Goal: Transaction & Acquisition: Purchase product/service

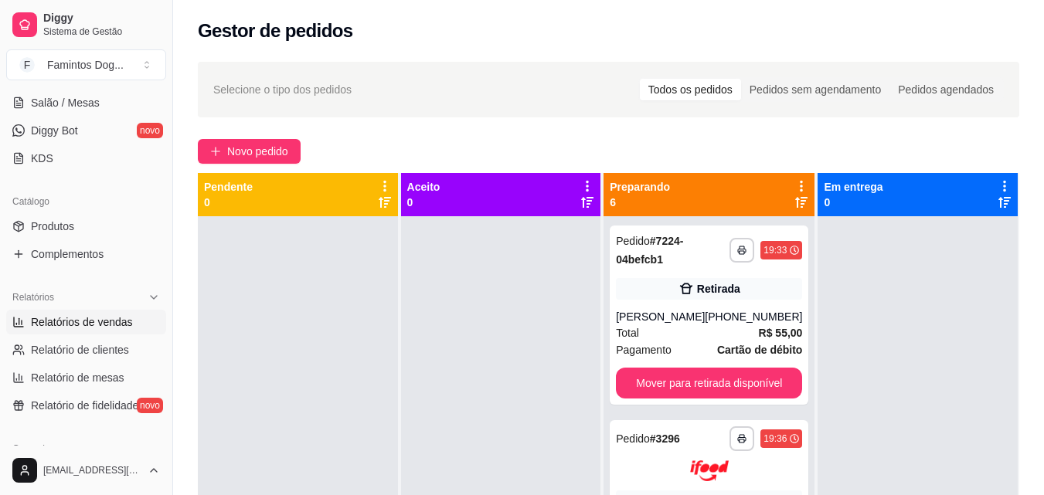
scroll to position [309, 0]
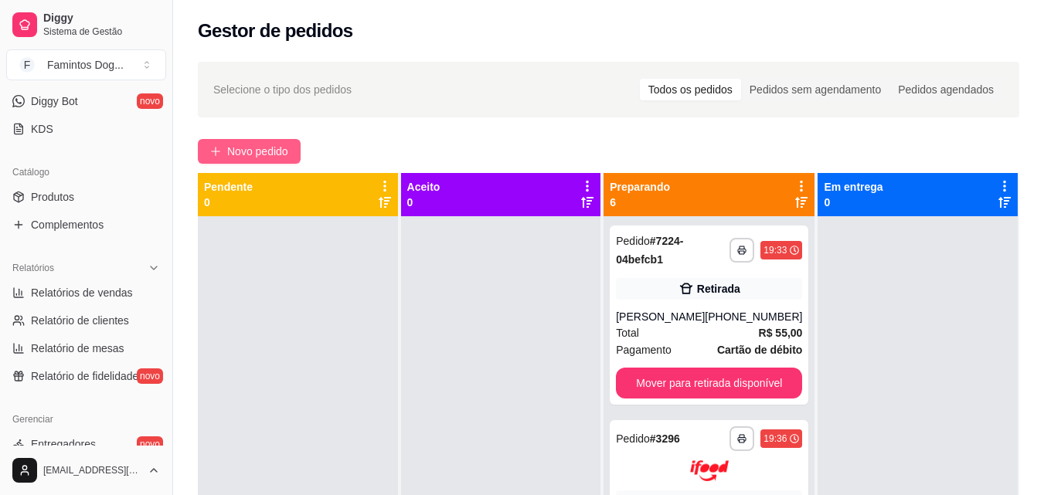
click at [271, 146] on span "Novo pedido" at bounding box center [257, 151] width 61 height 17
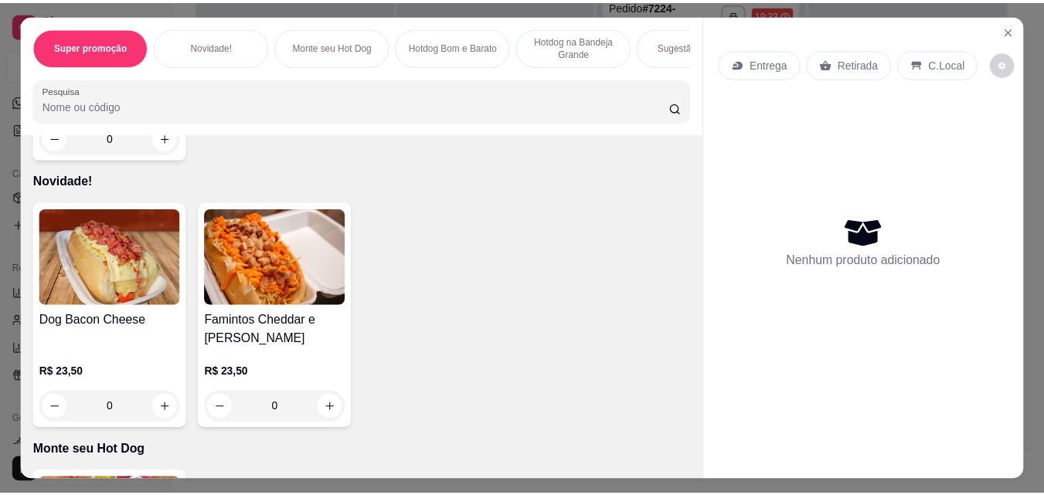
scroll to position [309, 0]
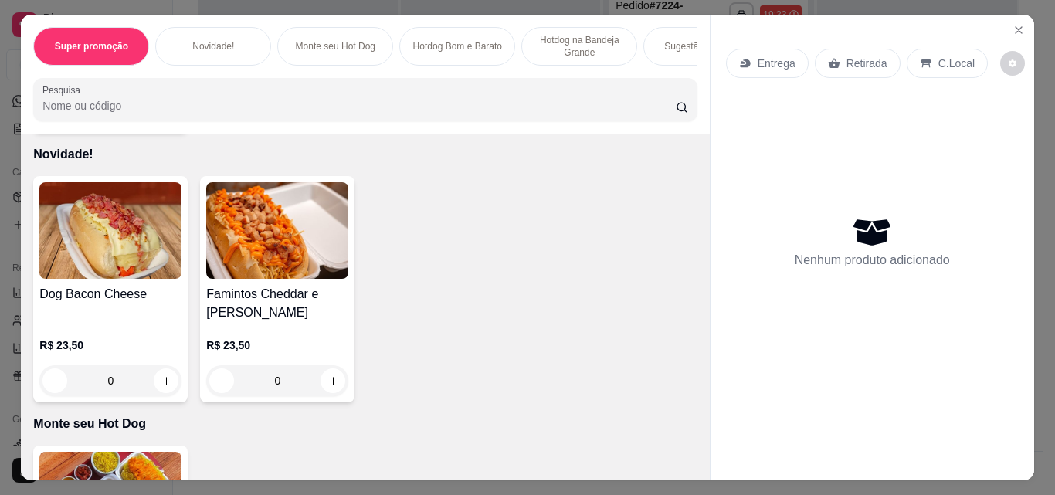
click at [155, 393] on div "0" at bounding box center [110, 380] width 142 height 31
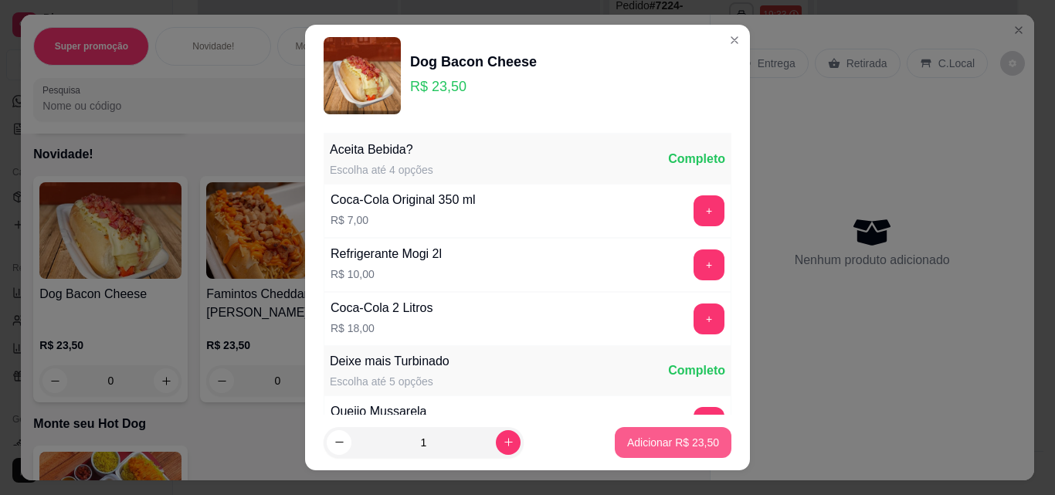
click at [641, 437] on p "Adicionar R$ 23,50" at bounding box center [673, 442] width 92 height 15
type input "1"
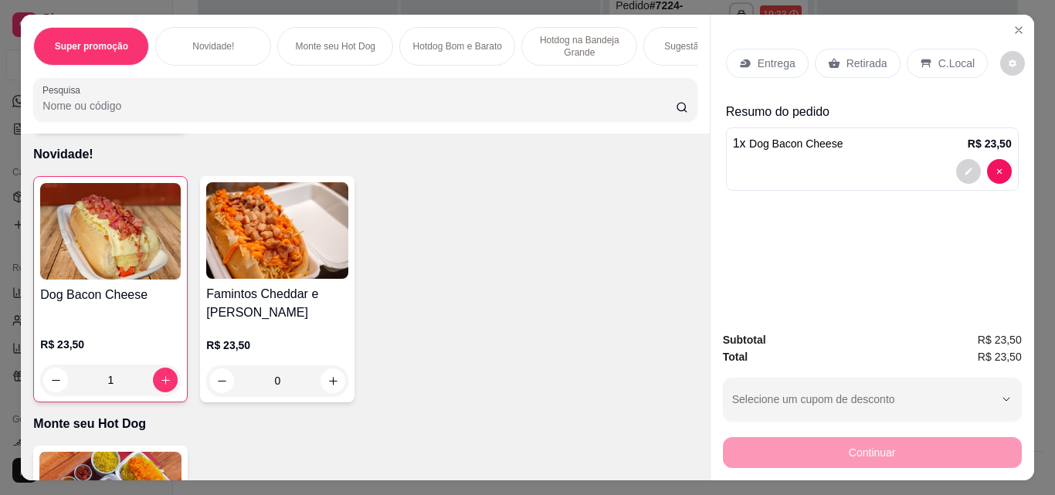
click at [835, 56] on div "Retirada" at bounding box center [858, 63] width 86 height 29
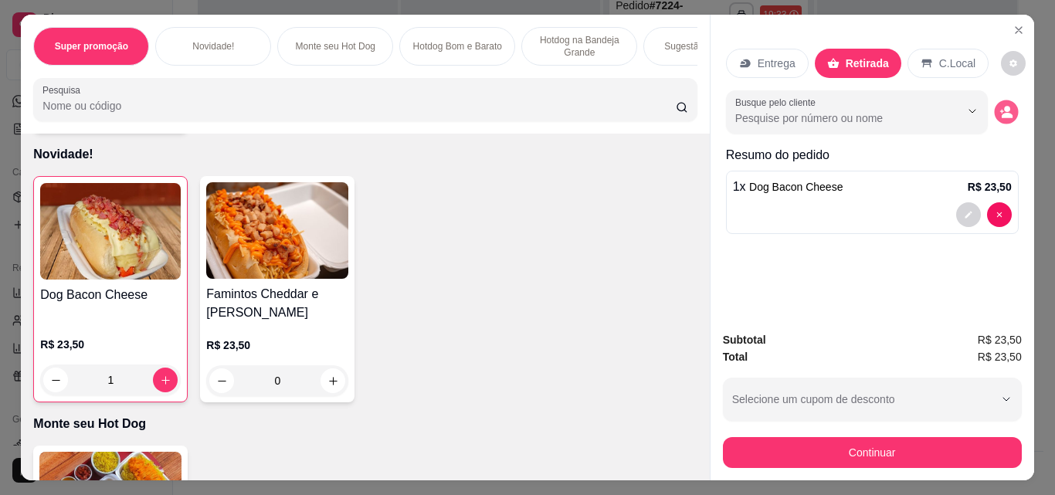
click at [1002, 113] on icon "decrease-product-quantity" at bounding box center [1007, 115] width 11 height 5
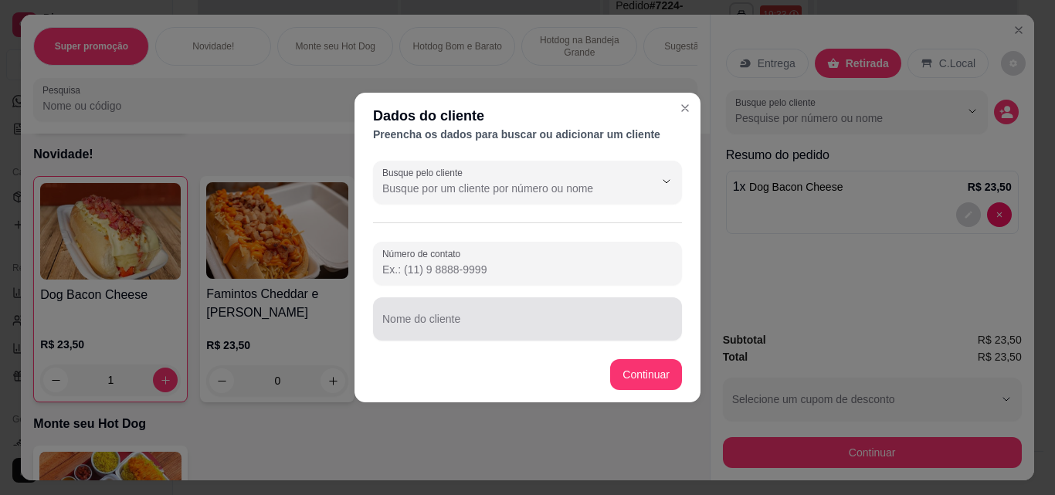
click at [436, 322] on input "Nome do cliente" at bounding box center [527, 325] width 291 height 15
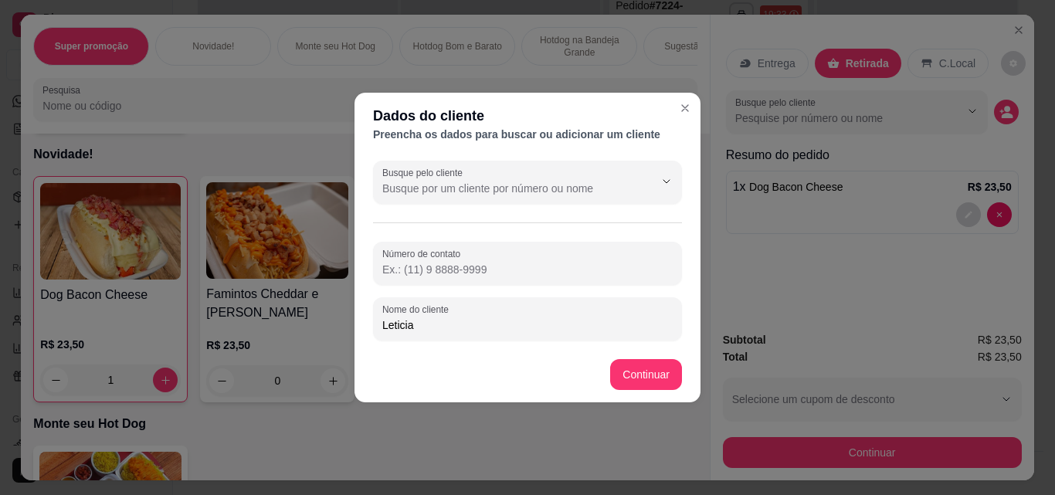
type input "Leticia"
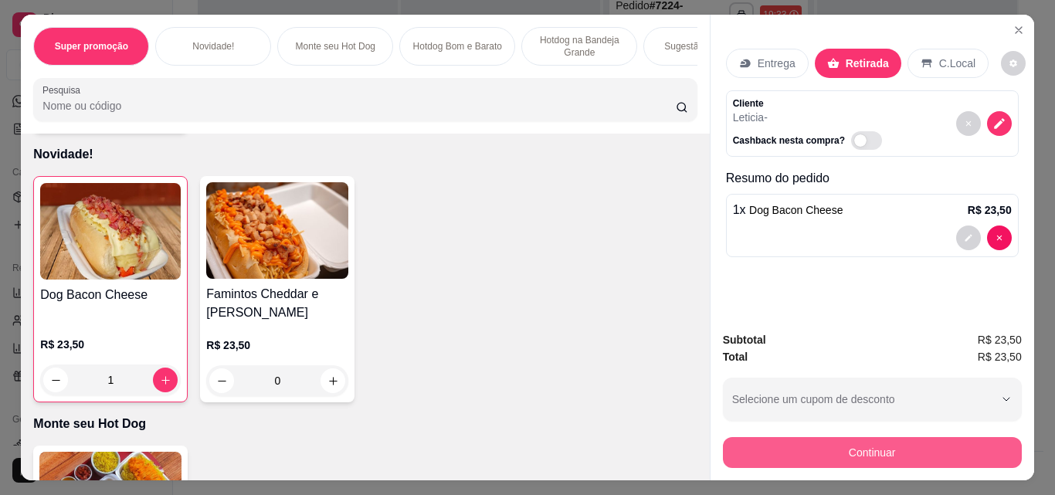
click at [892, 454] on button "Continuar" at bounding box center [872, 452] width 299 height 31
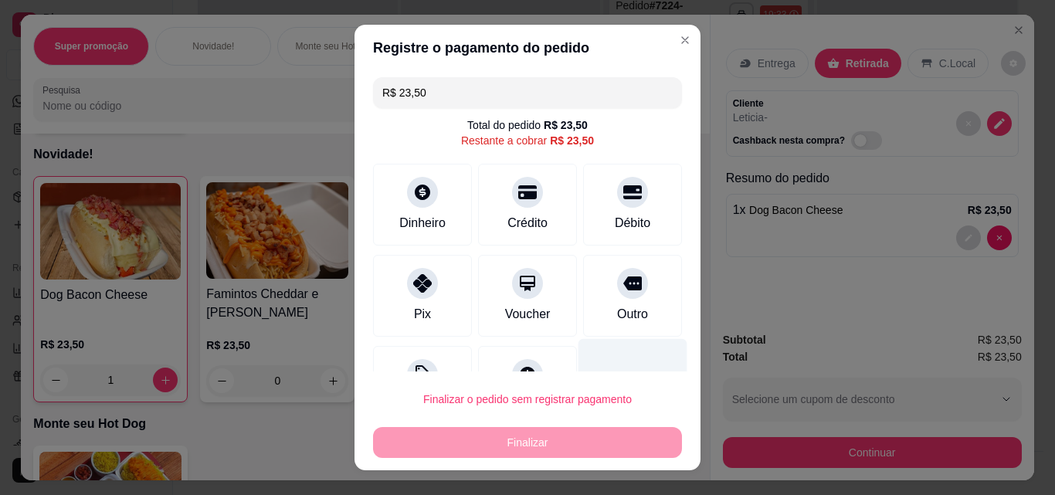
click at [615, 214] on div "Débito" at bounding box center [633, 223] width 36 height 19
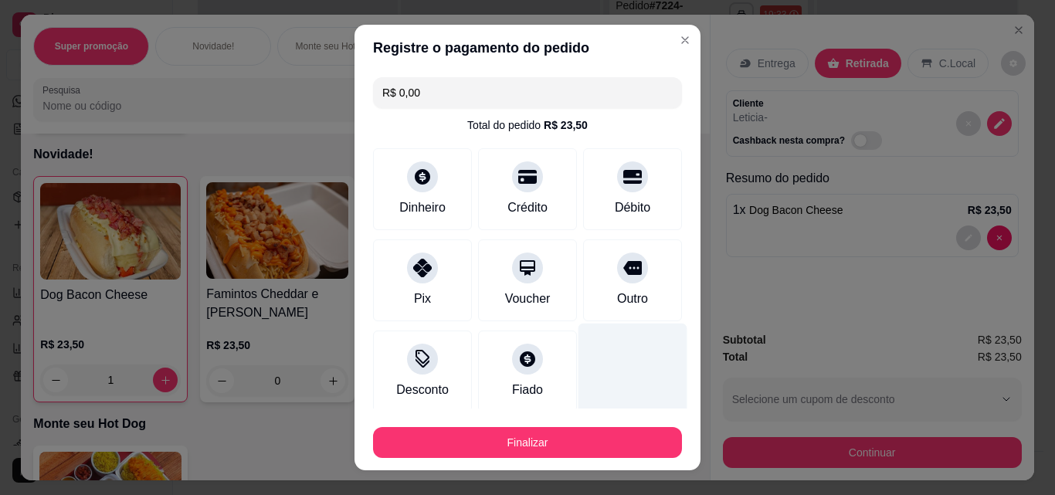
type input "R$ 0,00"
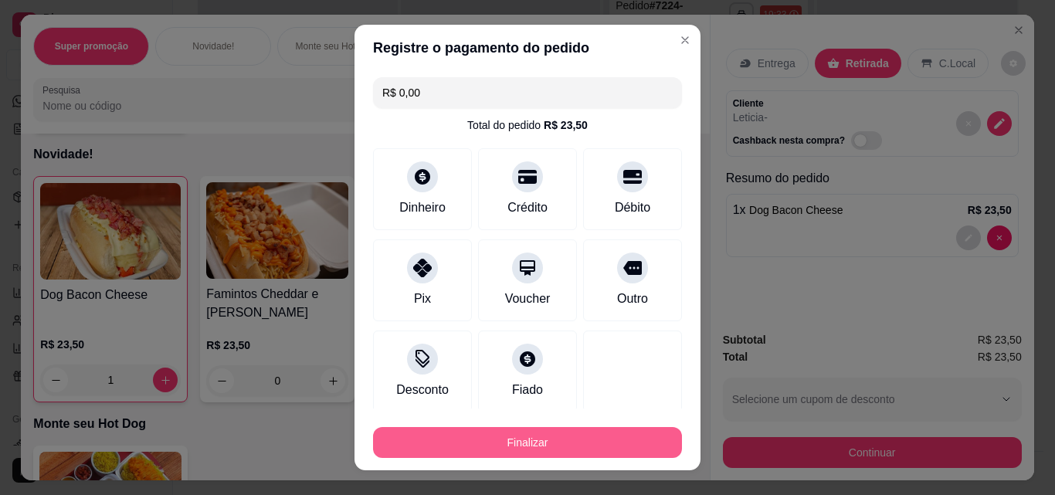
click at [558, 443] on button "Finalizar" at bounding box center [527, 442] width 309 height 31
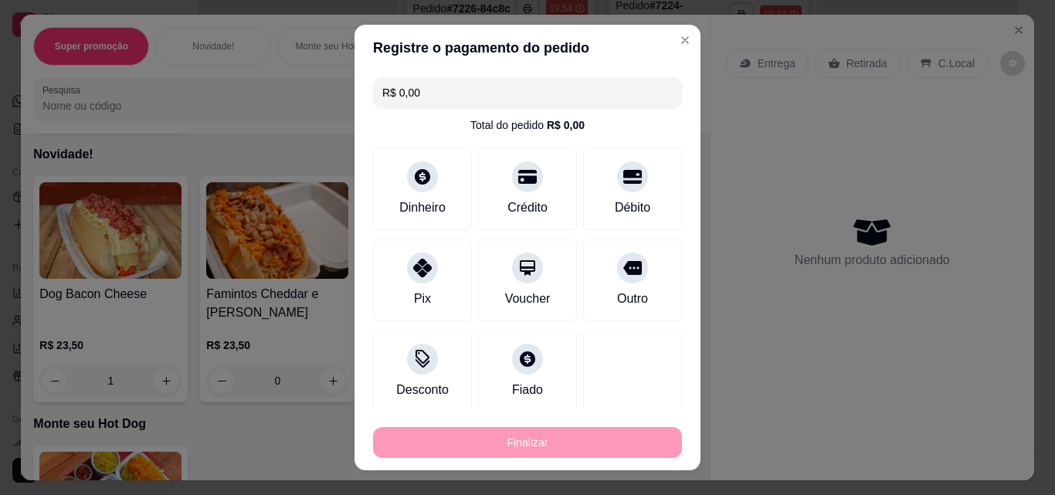
type input "0"
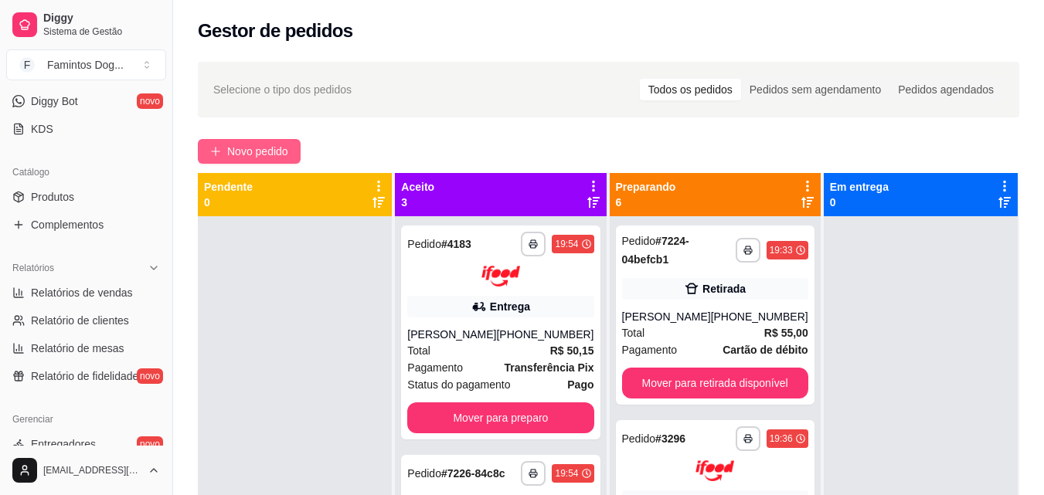
click at [288, 151] on span "Novo pedido" at bounding box center [257, 151] width 61 height 17
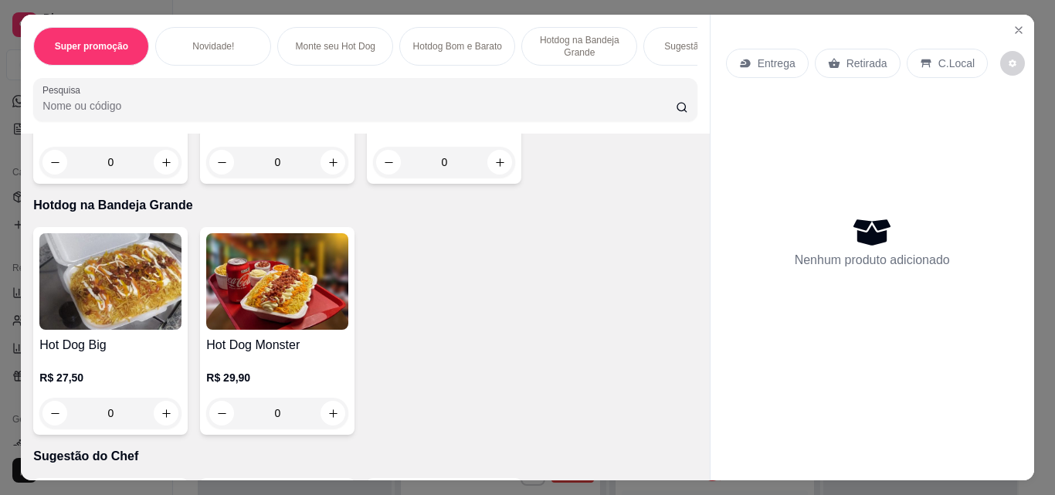
scroll to position [824, 0]
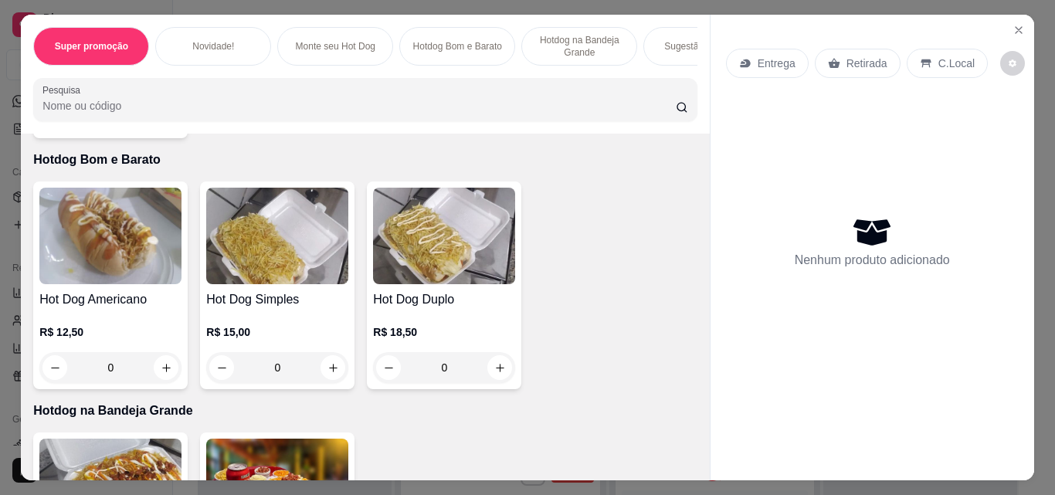
click at [501, 372] on div "0" at bounding box center [444, 367] width 142 height 31
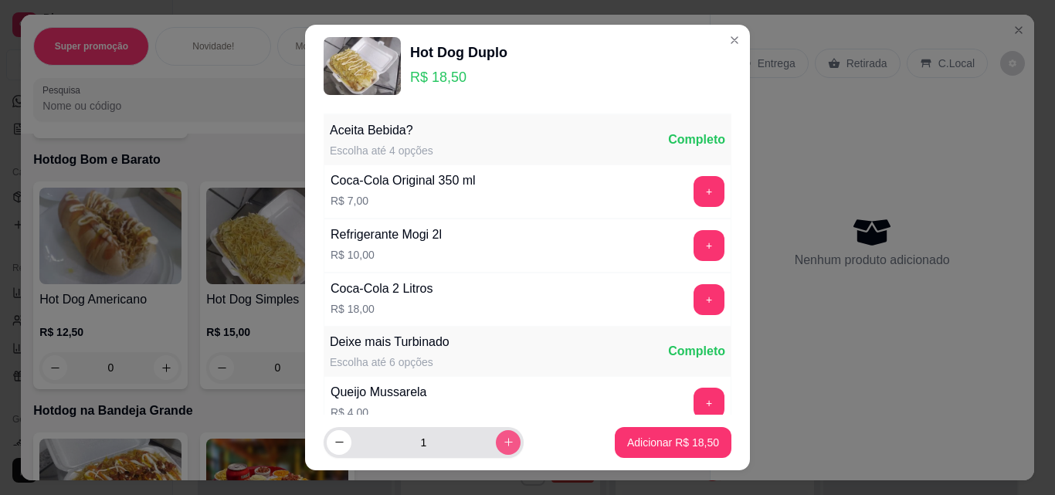
click at [498, 443] on button "increase-product-quantity" at bounding box center [508, 442] width 25 height 25
type input "2"
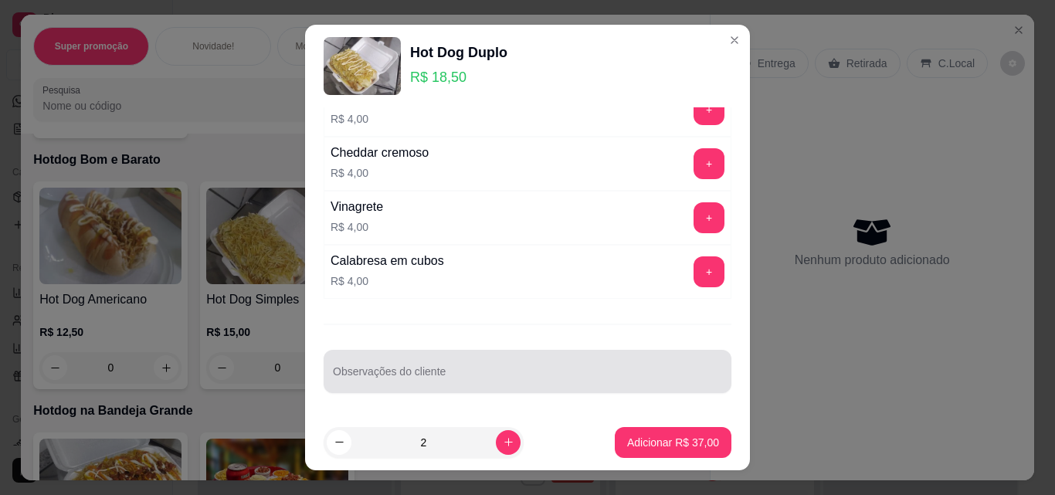
click at [439, 376] on div "Observações do cliente" at bounding box center [528, 371] width 408 height 43
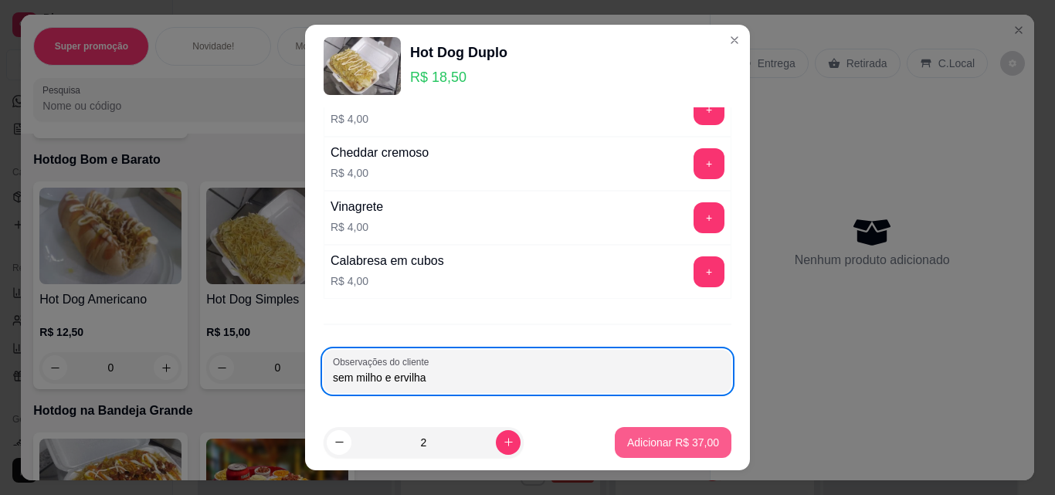
type input "sem milho e ervilha"
click at [685, 447] on p "Adicionar R$ 37,00" at bounding box center [673, 442] width 92 height 15
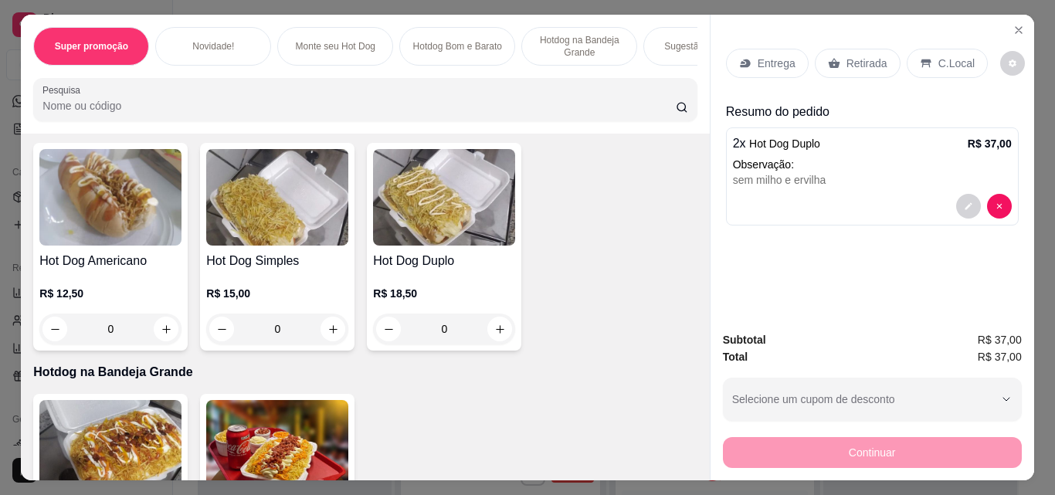
scroll to position [1030, 0]
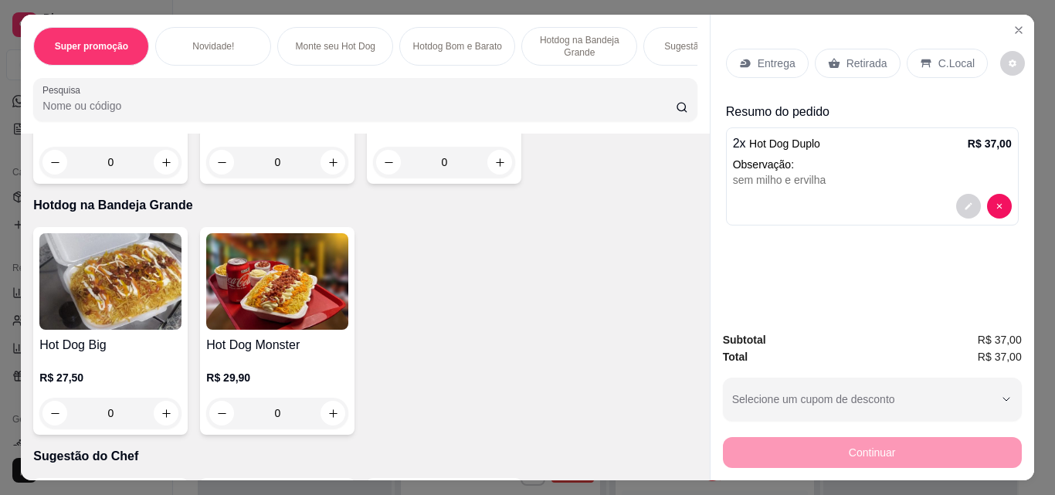
click at [331, 411] on div "0" at bounding box center [277, 413] width 142 height 31
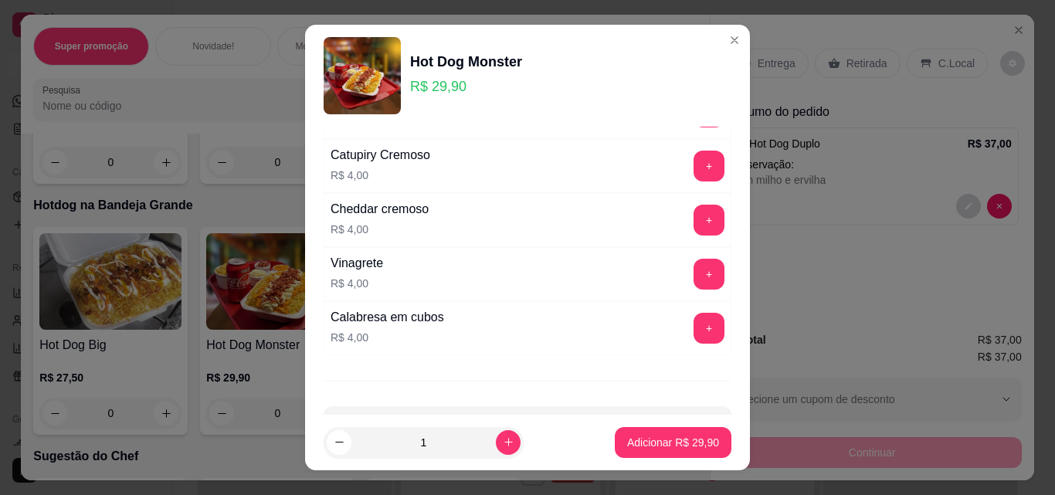
scroll to position [421, 0]
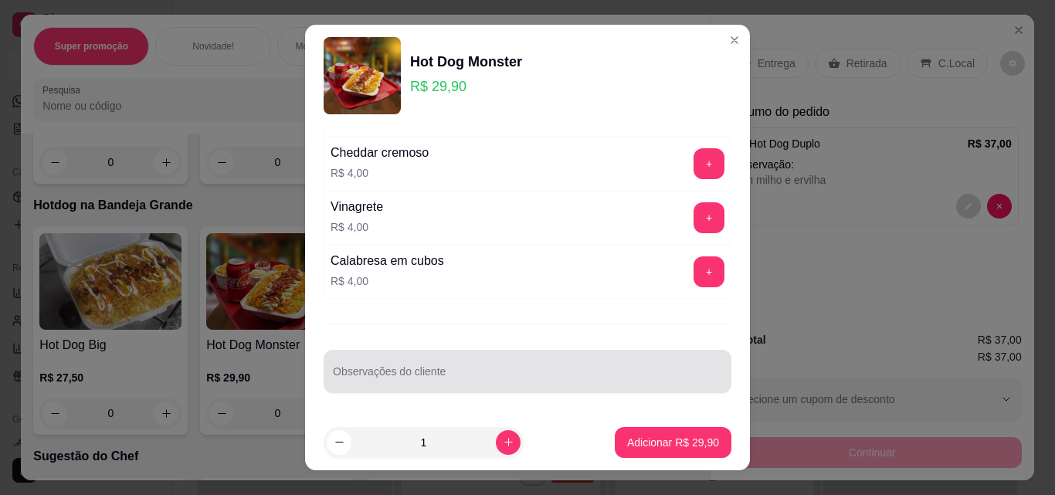
click at [397, 365] on div at bounding box center [527, 371] width 389 height 31
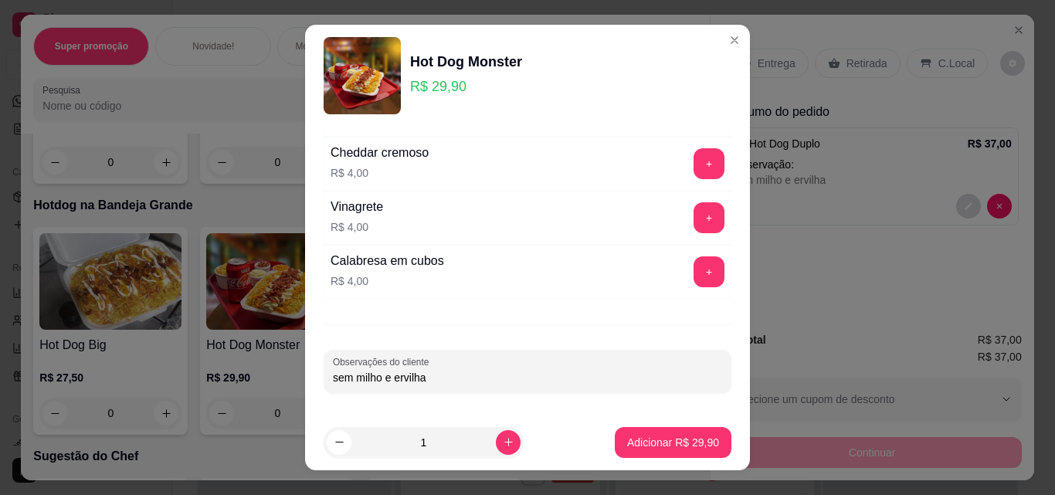
type input "sem milho e ervilha"
click at [668, 450] on button "Adicionar R$ 29,90" at bounding box center [673, 442] width 117 height 31
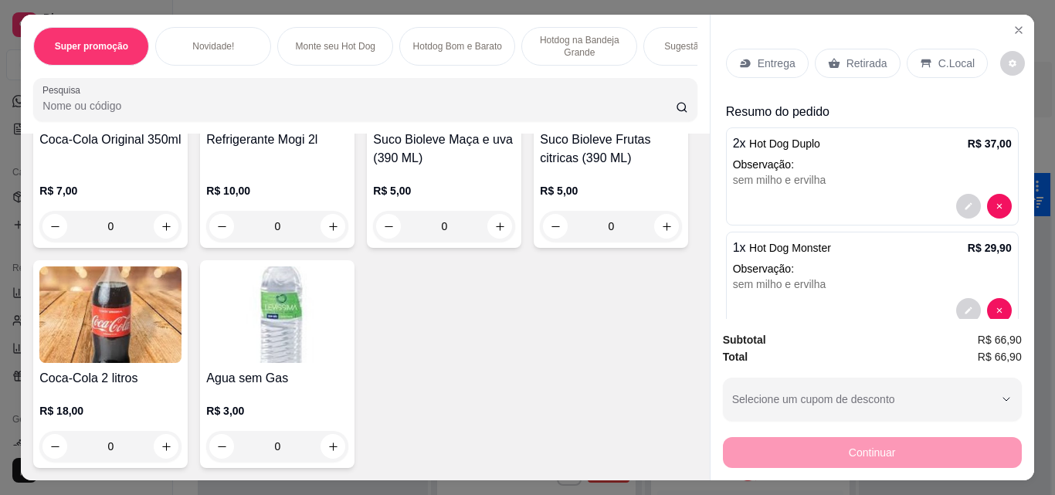
scroll to position [2762, 0]
click at [322, 242] on div "0" at bounding box center [277, 226] width 142 height 31
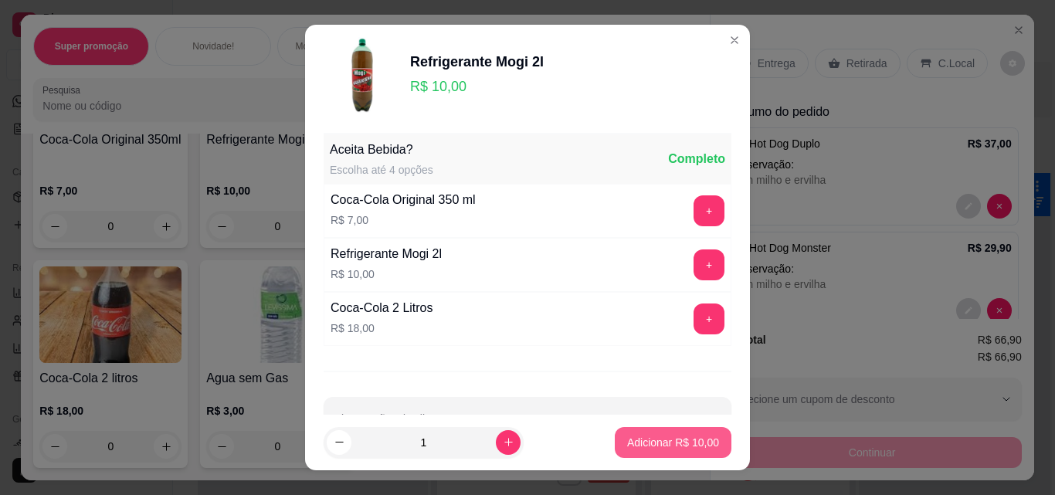
click at [615, 441] on button "Adicionar R$ 10,00" at bounding box center [673, 442] width 117 height 31
type input "1"
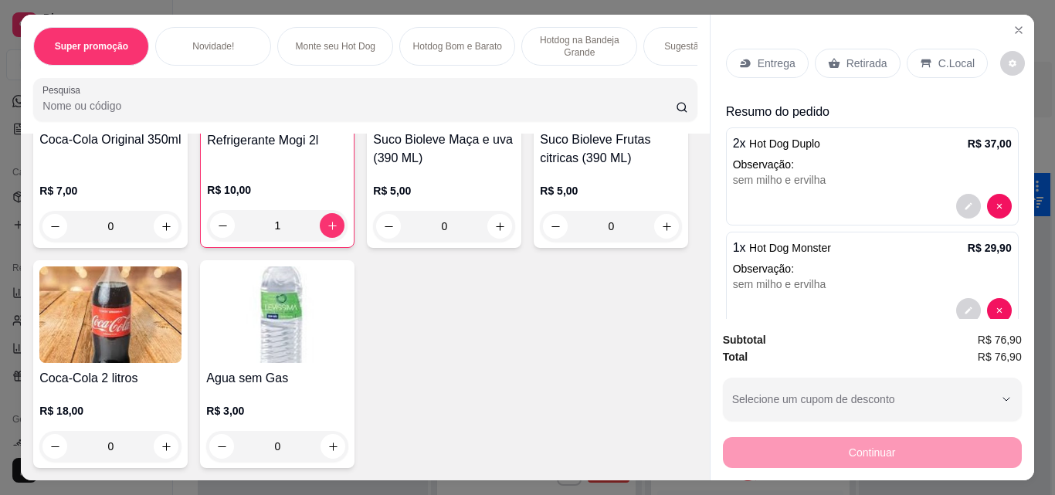
click at [776, 70] on div "Entrega" at bounding box center [767, 63] width 83 height 29
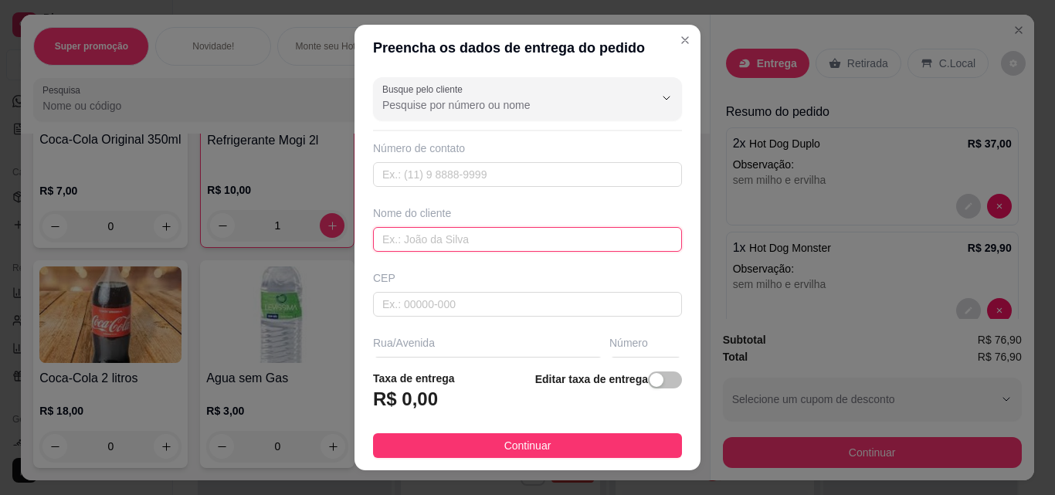
click at [416, 235] on input "text" at bounding box center [527, 239] width 309 height 25
type input "[PERSON_NAME]"
drag, startPoint x: 648, startPoint y: 379, endPoint x: 533, endPoint y: 406, distance: 118.4
click at [648, 379] on span "button" at bounding box center [665, 380] width 34 height 17
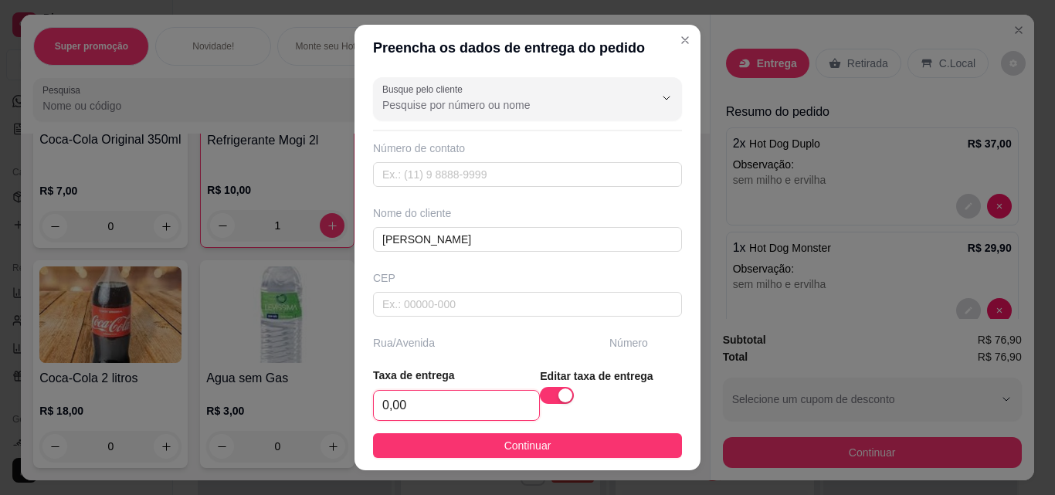
click at [458, 415] on input "0,00" at bounding box center [456, 405] width 165 height 29
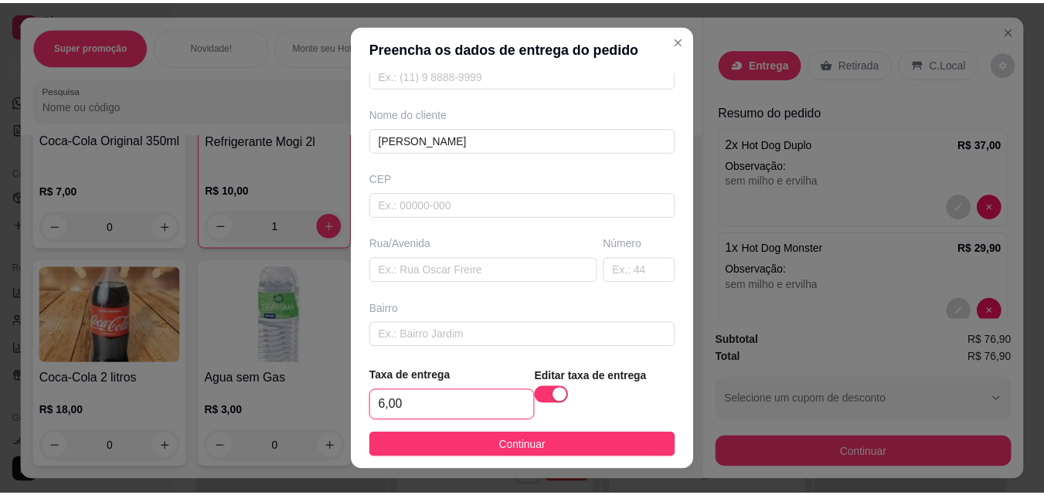
scroll to position [237, 0]
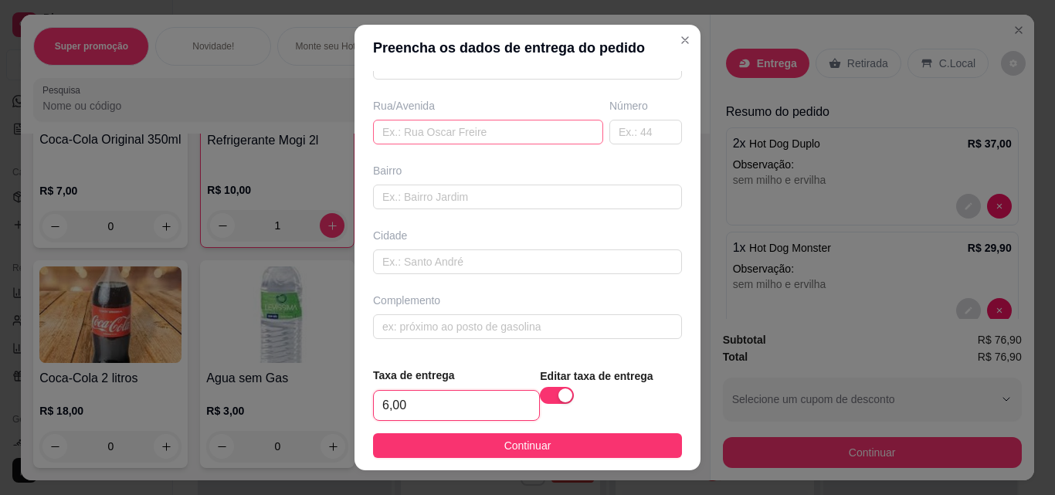
type input "6,00"
click at [426, 138] on input "text" at bounding box center [488, 132] width 230 height 25
paste input "[STREET_ADDRESS][PERSON_NAME] [GEOGRAPHIC_DATA]"
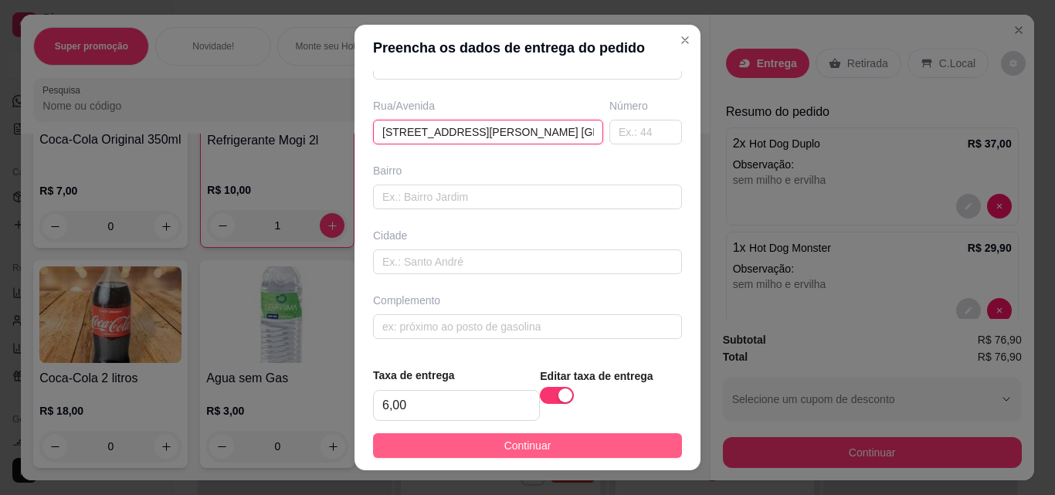
type input "[STREET_ADDRESS][PERSON_NAME] [GEOGRAPHIC_DATA]"
click at [513, 444] on span "Continuar" at bounding box center [528, 445] width 47 height 17
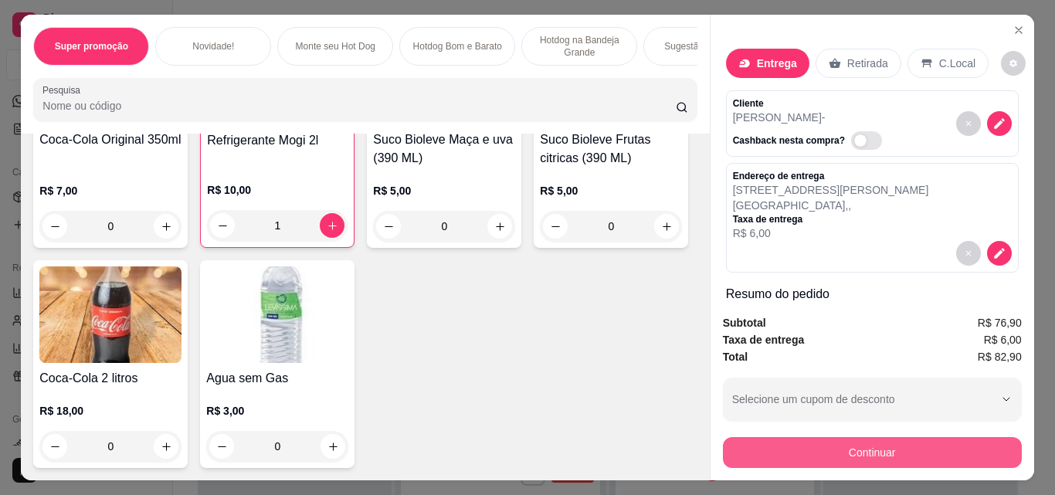
click at [835, 440] on button "Continuar" at bounding box center [872, 452] width 299 height 31
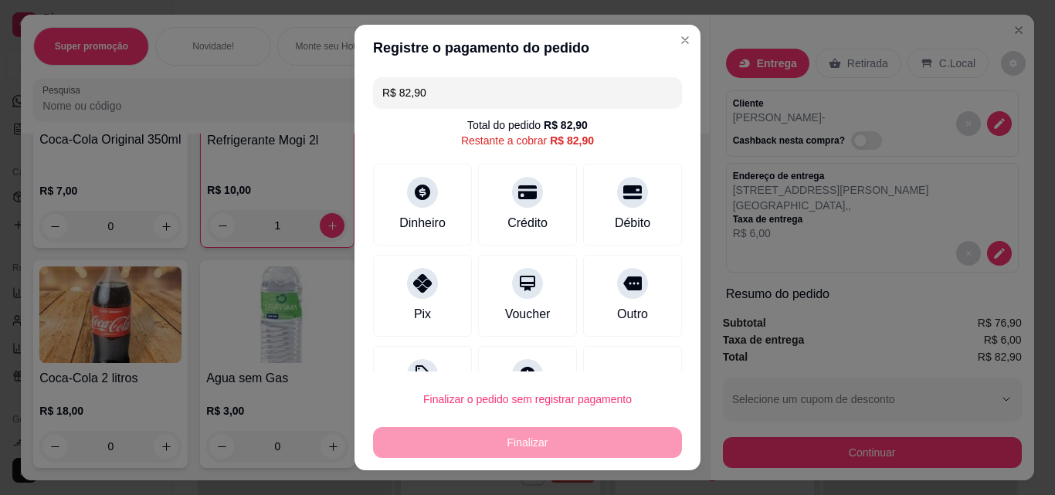
click at [596, 235] on div "Débito" at bounding box center [632, 205] width 99 height 82
type input "R$ 0,00"
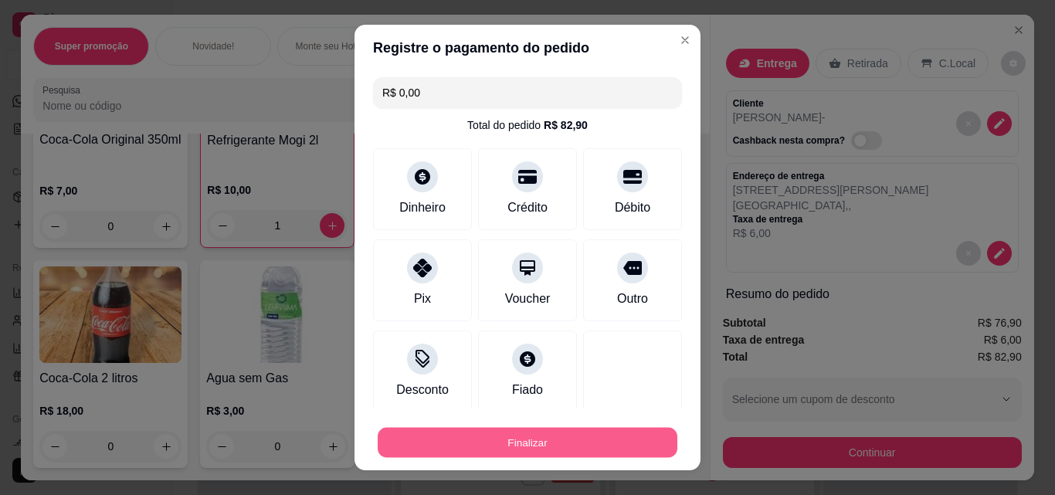
click at [546, 443] on button "Finalizar" at bounding box center [528, 443] width 300 height 30
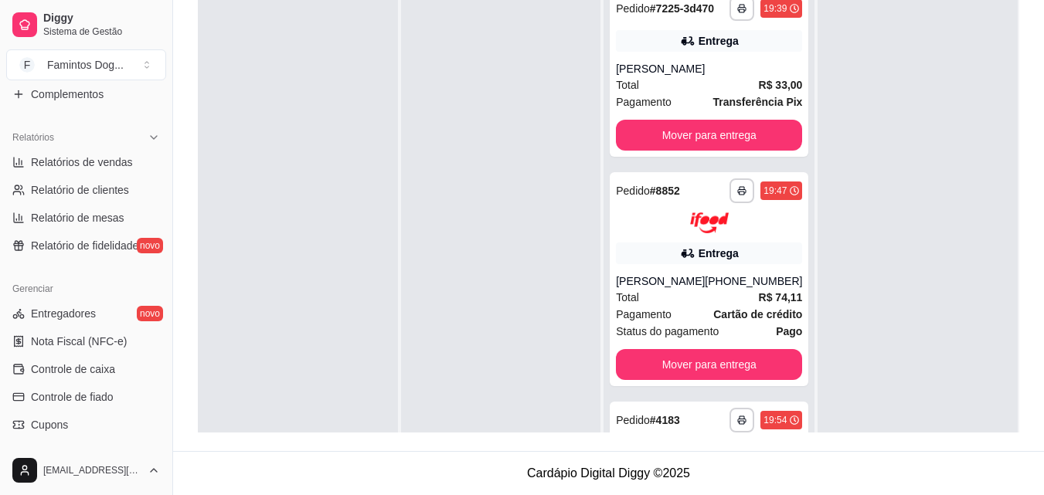
scroll to position [410, 0]
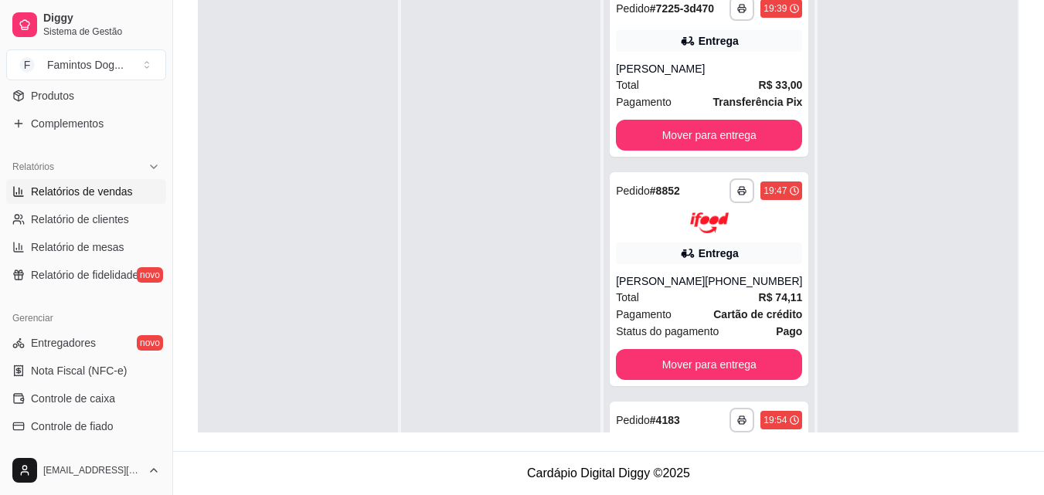
click at [73, 191] on span "Relatórios de vendas" at bounding box center [82, 191] width 102 height 15
select select "ALL"
select select "0"
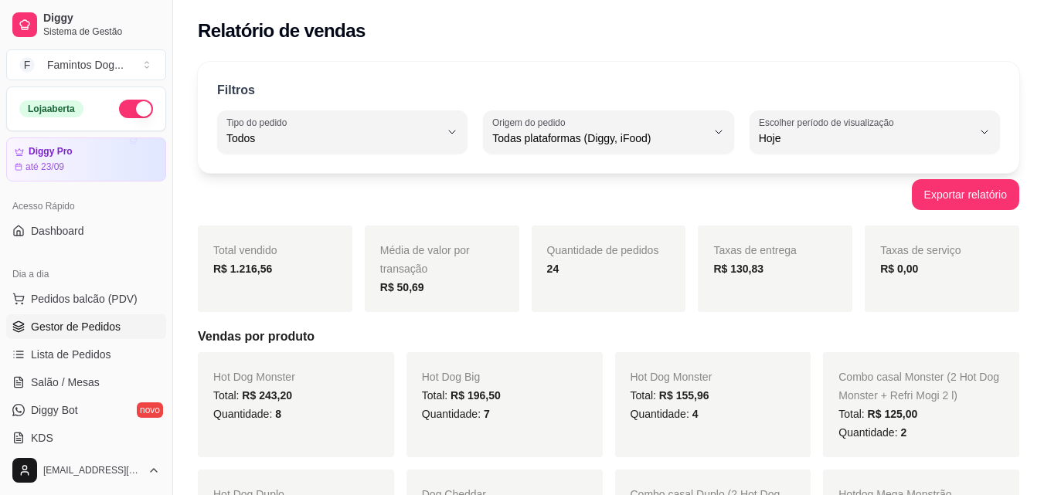
click at [87, 331] on span "Gestor de Pedidos" at bounding box center [76, 326] width 90 height 15
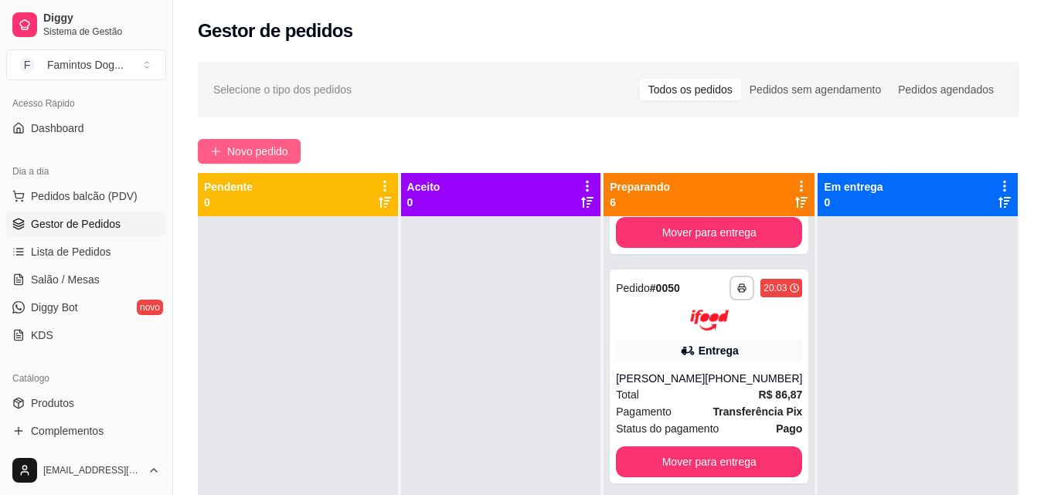
click at [297, 151] on button "Novo pedido" at bounding box center [249, 151] width 103 height 25
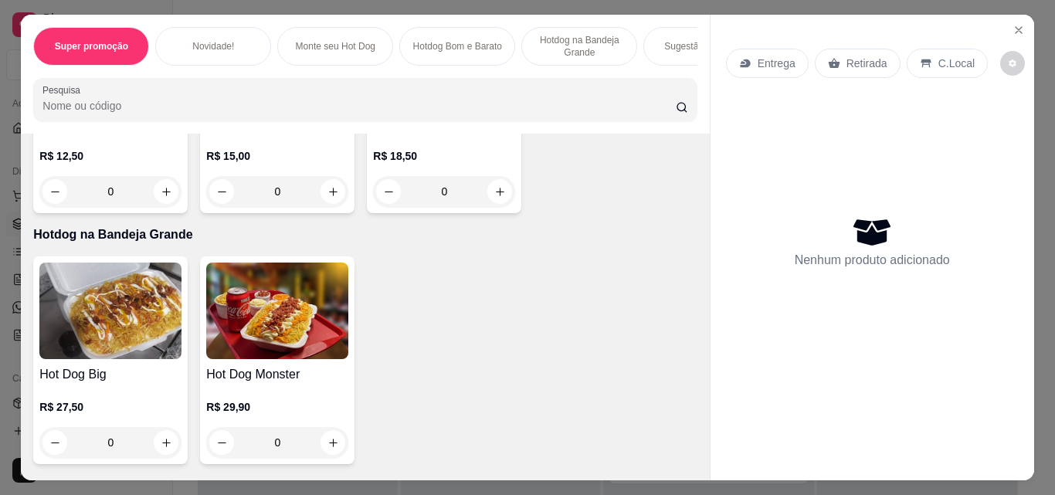
scroll to position [1133, 0]
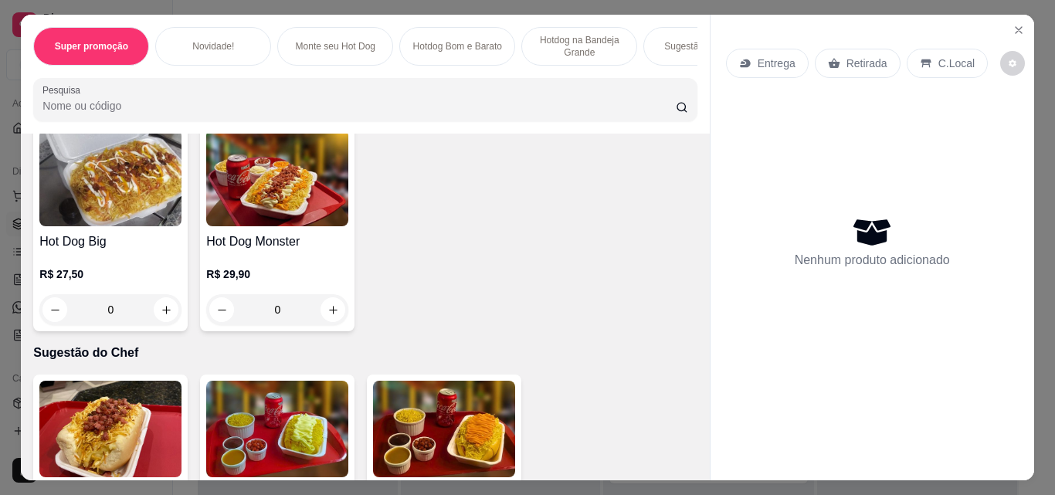
click at [166, 315] on div "0" at bounding box center [110, 309] width 142 height 31
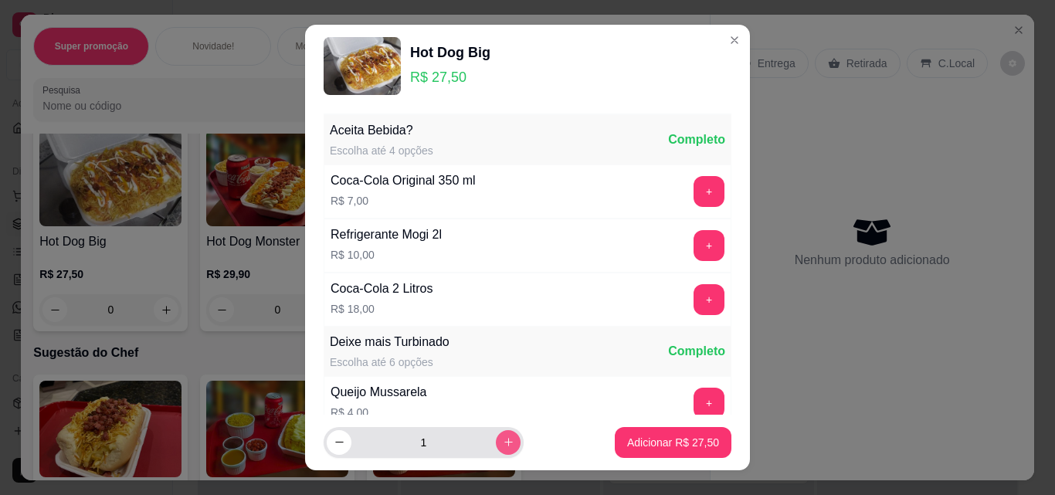
click at [503, 439] on icon "increase-product-quantity" at bounding box center [509, 443] width 12 height 12
type input "2"
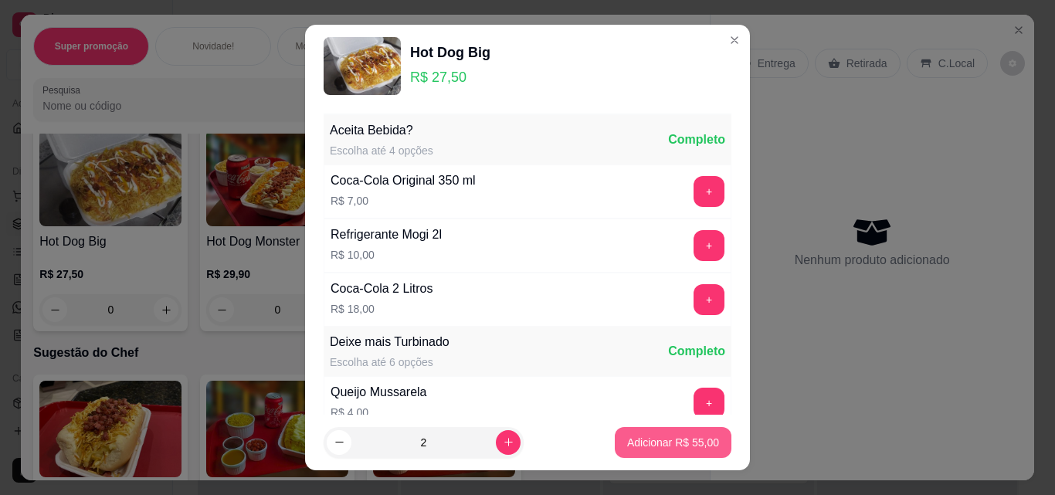
click at [627, 443] on p "Adicionar R$ 55,00" at bounding box center [673, 442] width 92 height 15
type input "2"
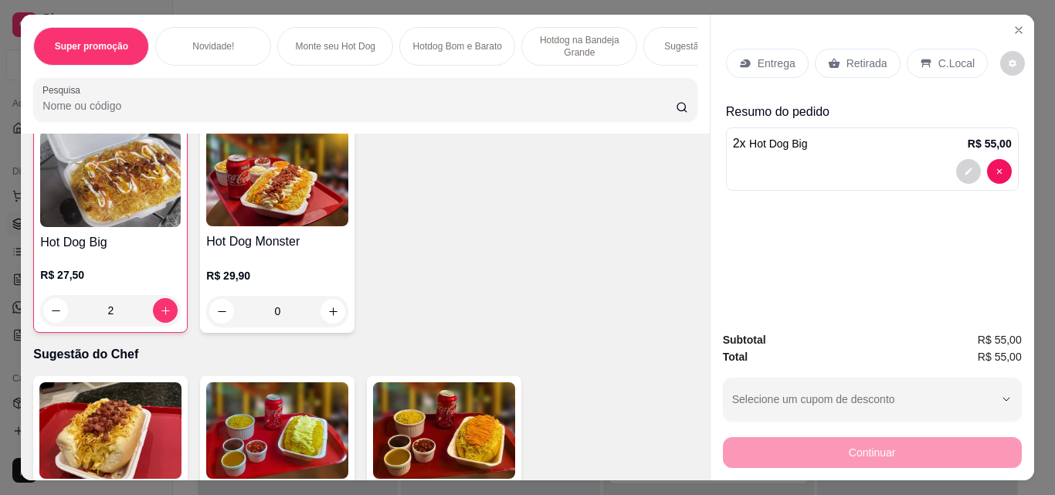
scroll to position [1134, 0]
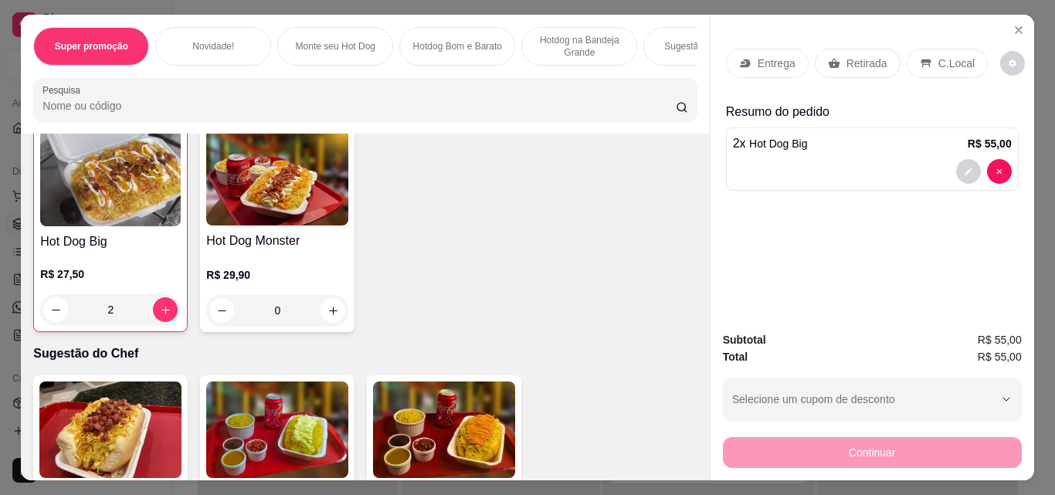
click at [790, 60] on div "Entrega" at bounding box center [767, 63] width 83 height 29
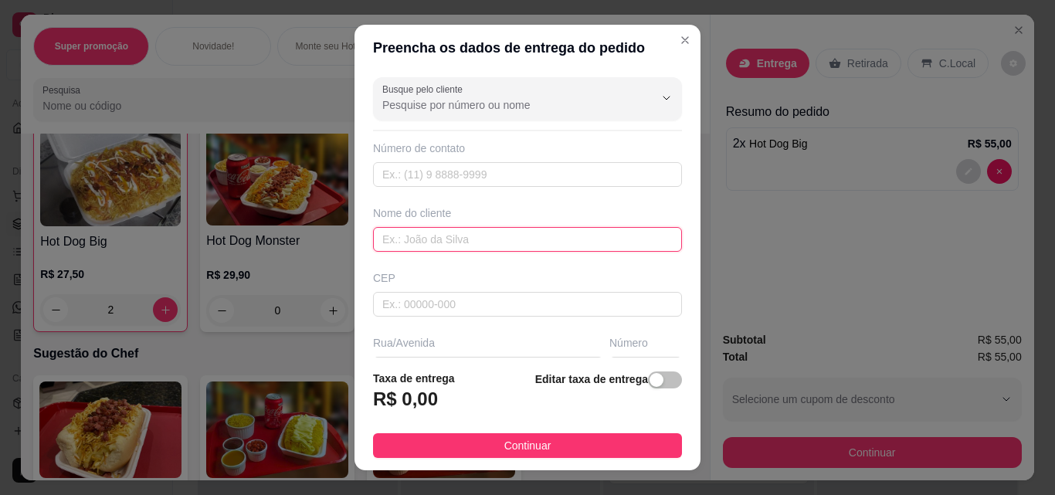
click at [459, 235] on input "text" at bounding box center [527, 239] width 309 height 25
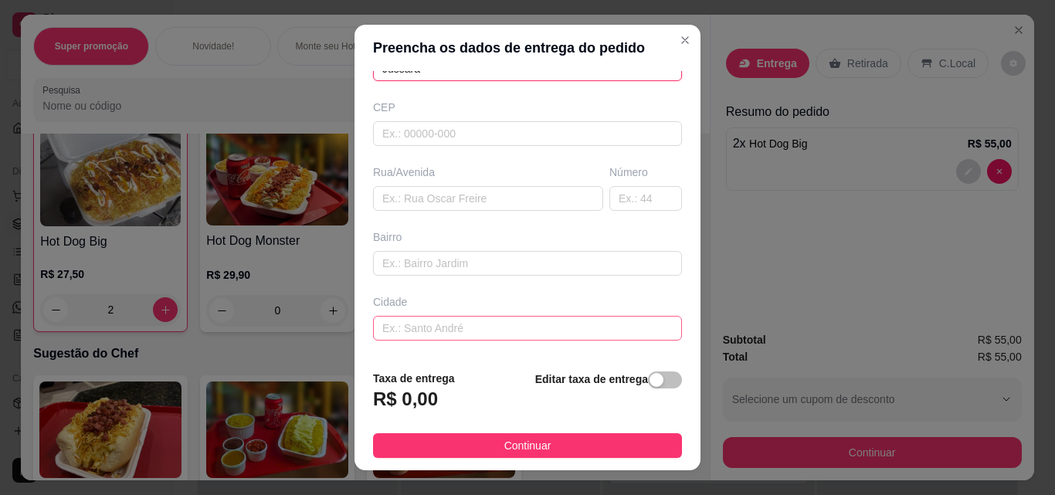
scroll to position [206, 0]
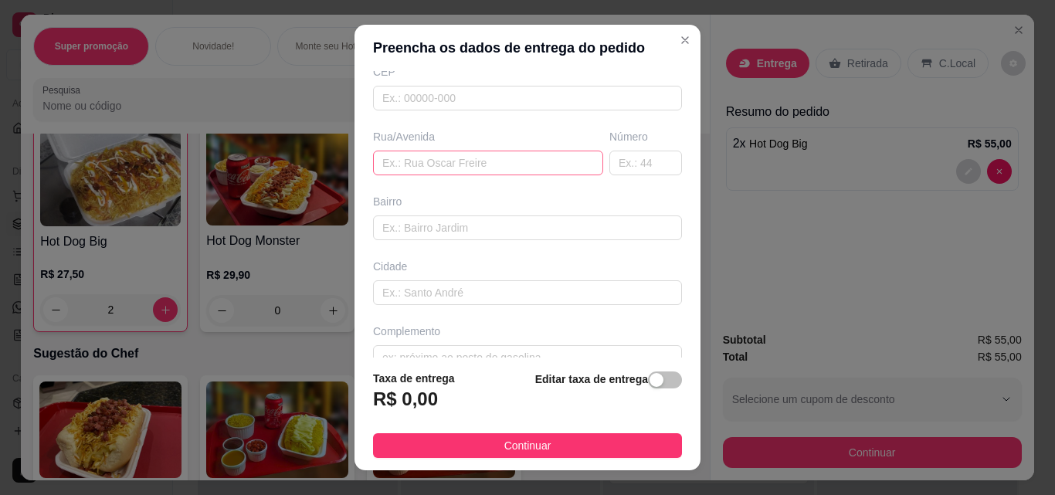
type input "Jussara"
click at [394, 158] on input "text" at bounding box center [488, 163] width 230 height 25
paste input "[GEOGRAPHIC_DATA][PERSON_NAME]. Bairro : [GEOGRAPHIC_DATA] 13803-838"
type input "[GEOGRAPHIC_DATA][PERSON_NAME]. Bairro : [GEOGRAPHIC_DATA] 13803-838"
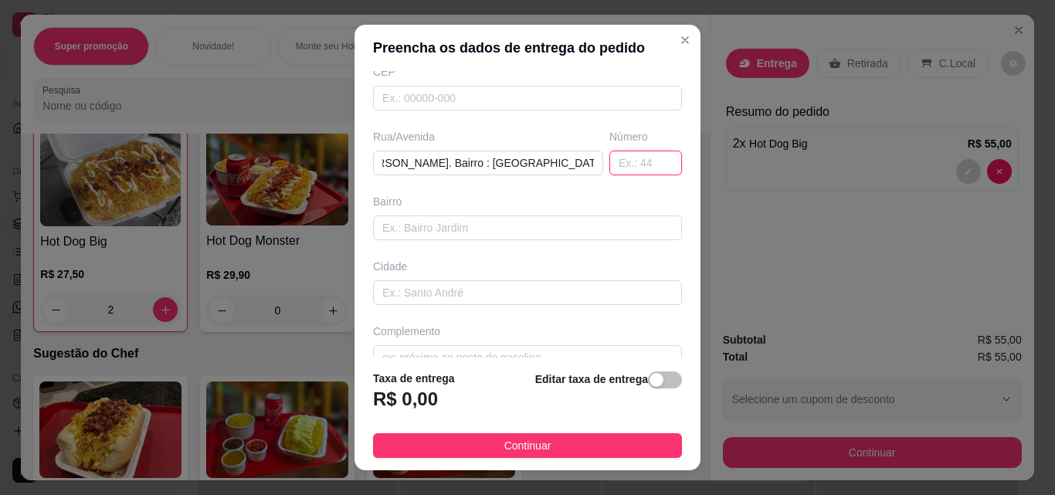
click at [610, 160] on input "text" at bounding box center [646, 163] width 73 height 25
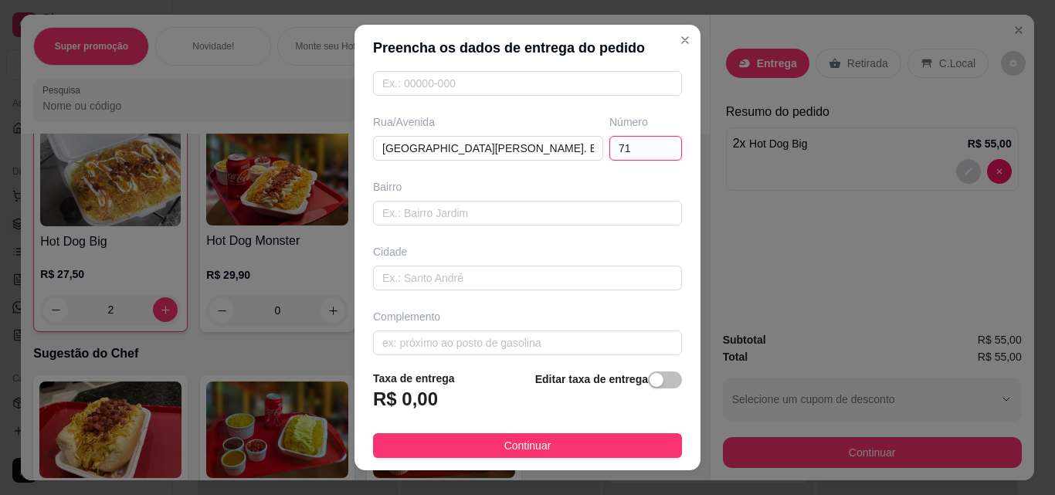
scroll to position [234, 0]
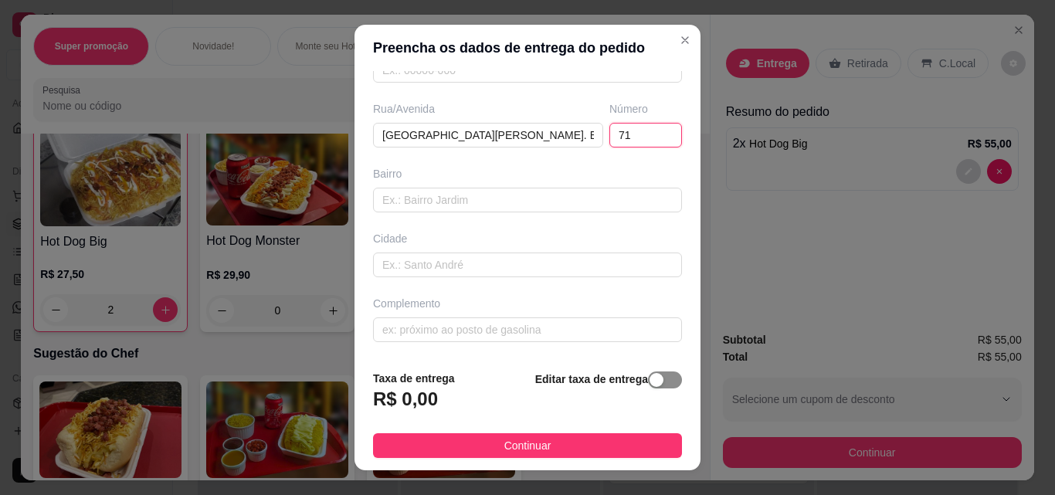
type input "71"
click at [650, 380] on div "button" at bounding box center [657, 380] width 14 height 14
click at [424, 386] on div "Taxa de entrega 0,00" at bounding box center [456, 394] width 167 height 54
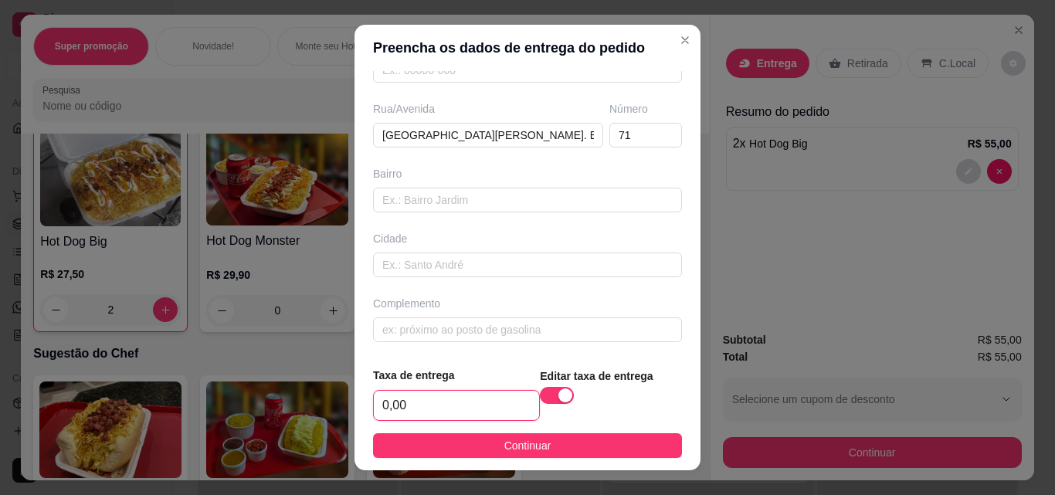
click at [426, 393] on input "0,00" at bounding box center [456, 405] width 165 height 29
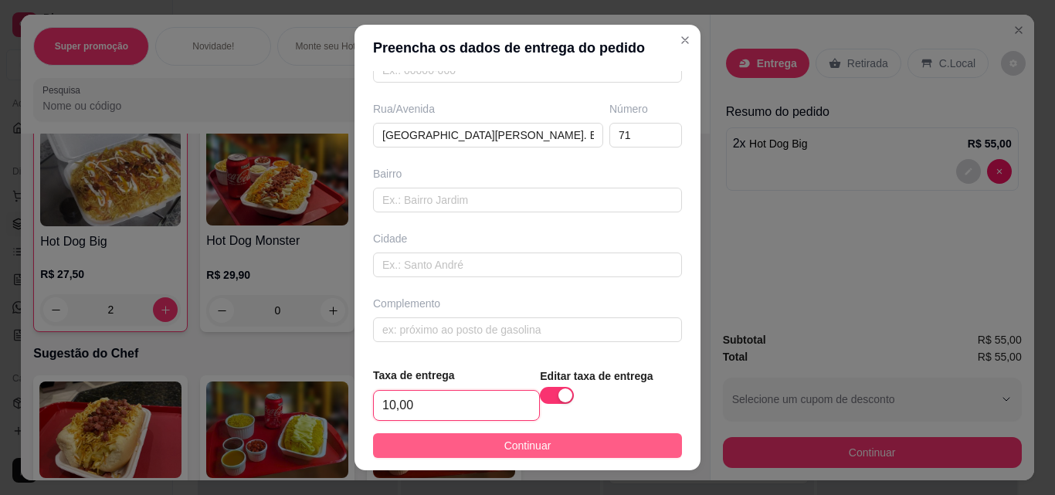
type input "10,00"
click at [457, 446] on button "Continuar" at bounding box center [527, 445] width 309 height 25
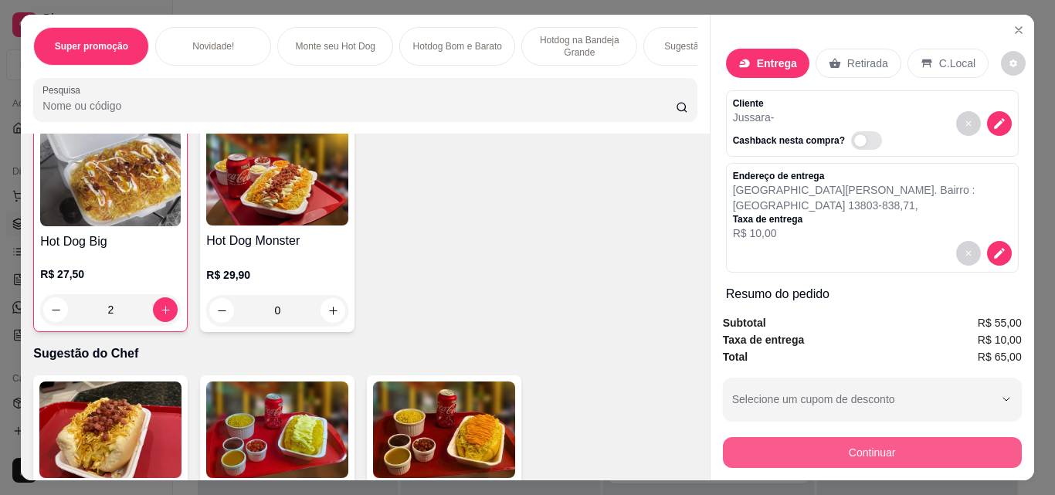
click at [906, 447] on button "Continuar" at bounding box center [872, 452] width 299 height 31
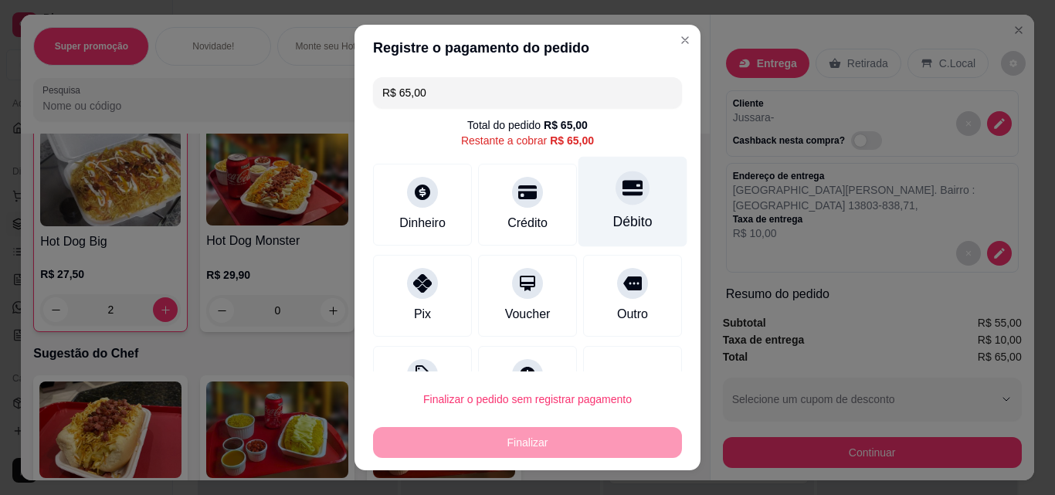
click at [613, 219] on div "Débito" at bounding box center [632, 222] width 39 height 20
type input "R$ 0,00"
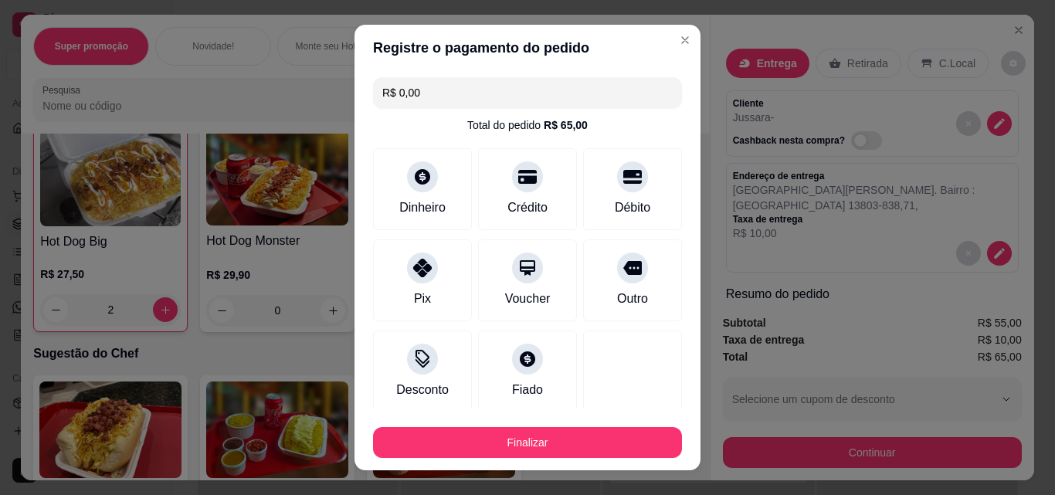
click at [584, 436] on button "Finalizar" at bounding box center [527, 442] width 309 height 31
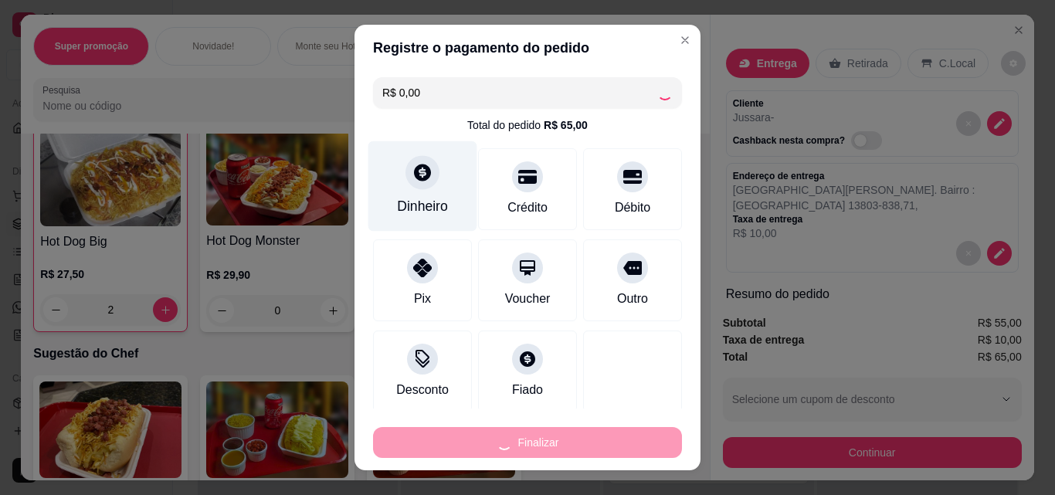
type input "0"
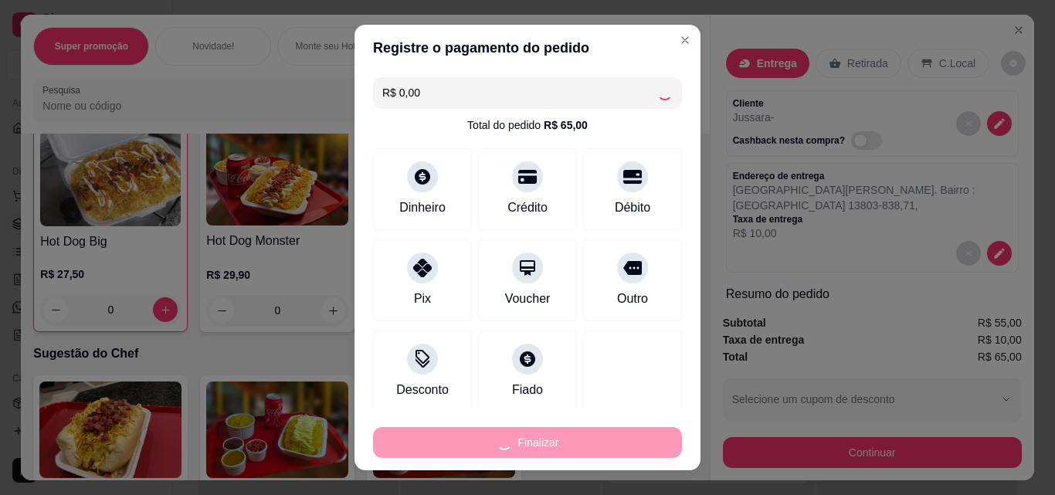
type input "-R$ 65,00"
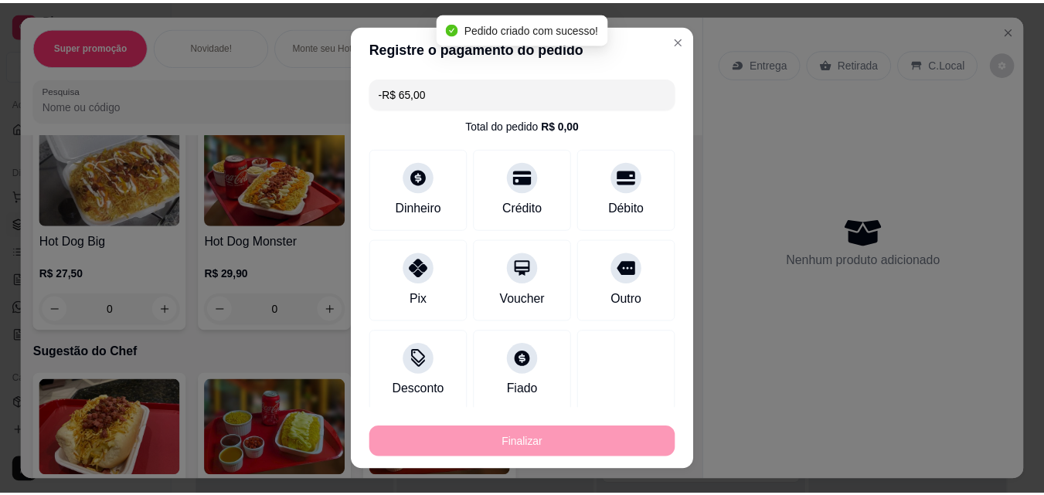
scroll to position [1133, 0]
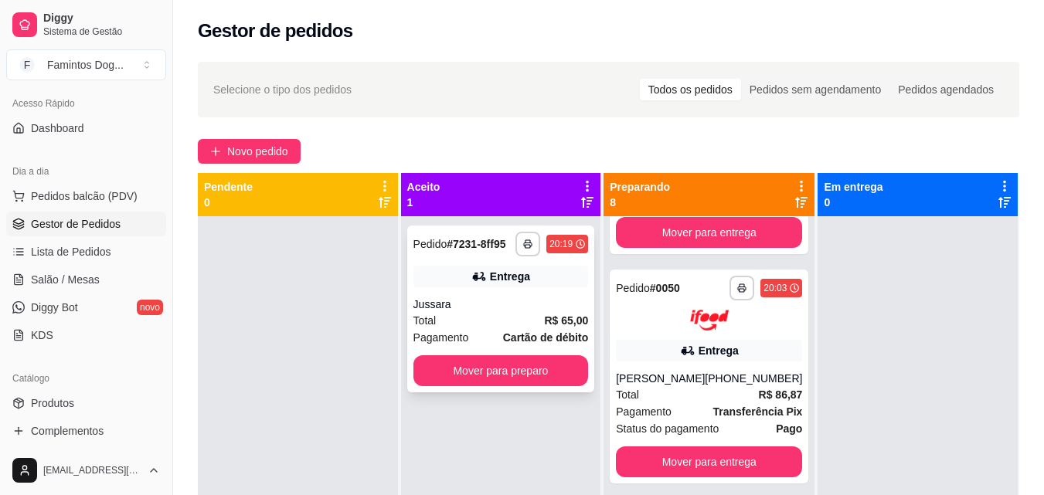
click at [493, 373] on button "Mover para preparo" at bounding box center [500, 370] width 175 height 31
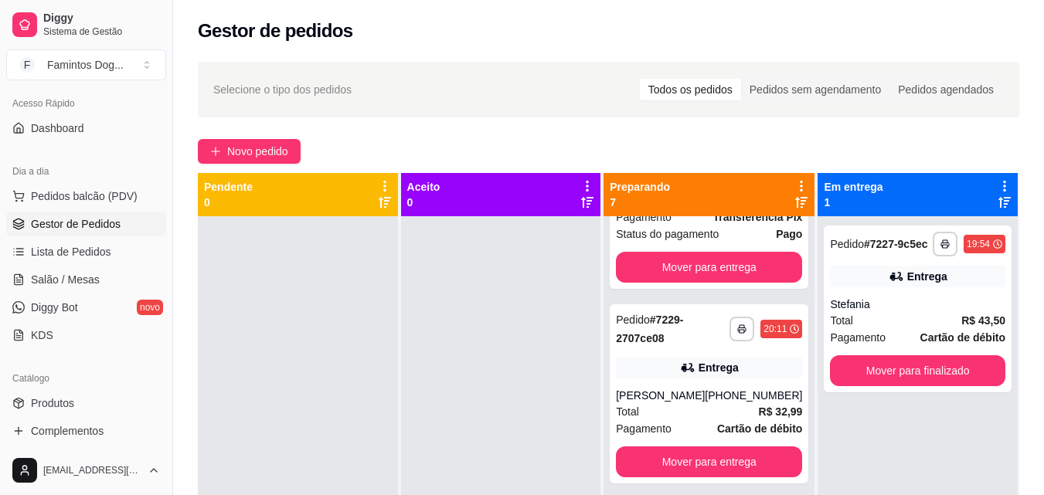
scroll to position [138, 0]
